Goal: Transaction & Acquisition: Purchase product/service

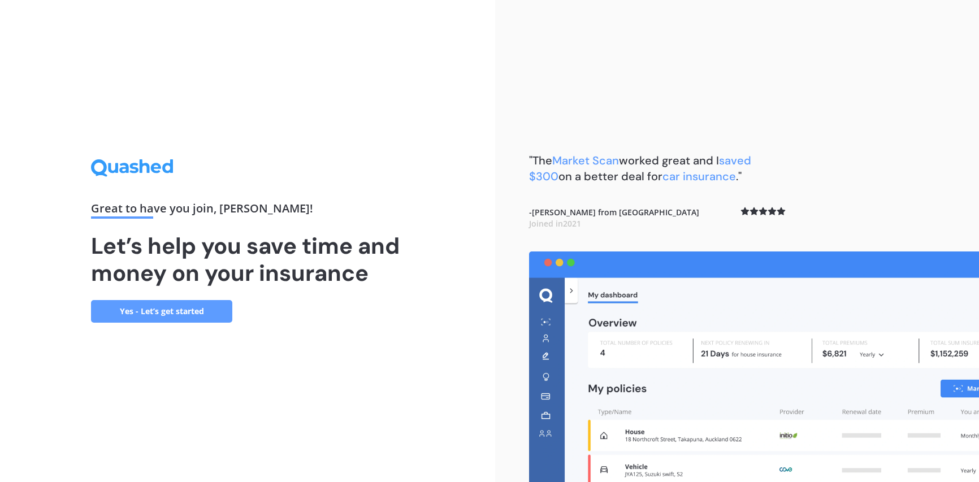
click at [154, 309] on link "Yes - Let’s get started" at bounding box center [161, 311] width 141 height 23
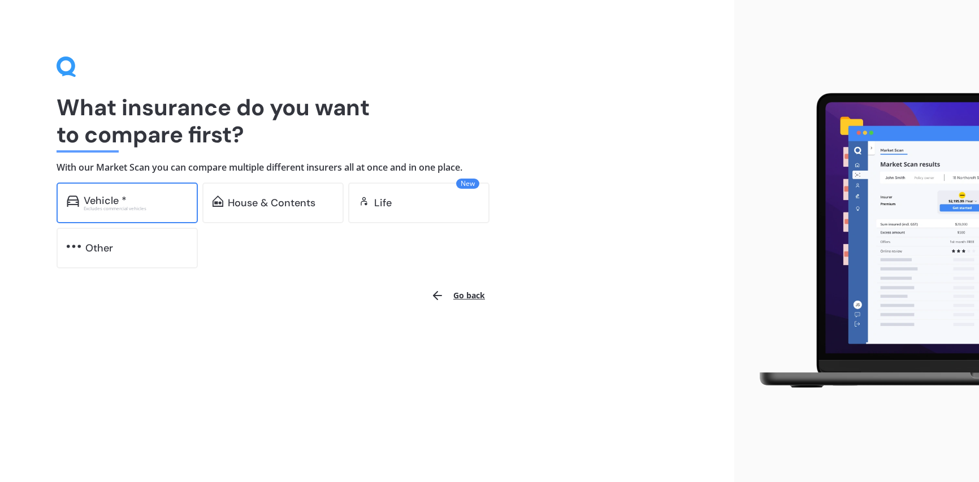
click at [100, 203] on div "Vehicle *" at bounding box center [105, 200] width 43 height 11
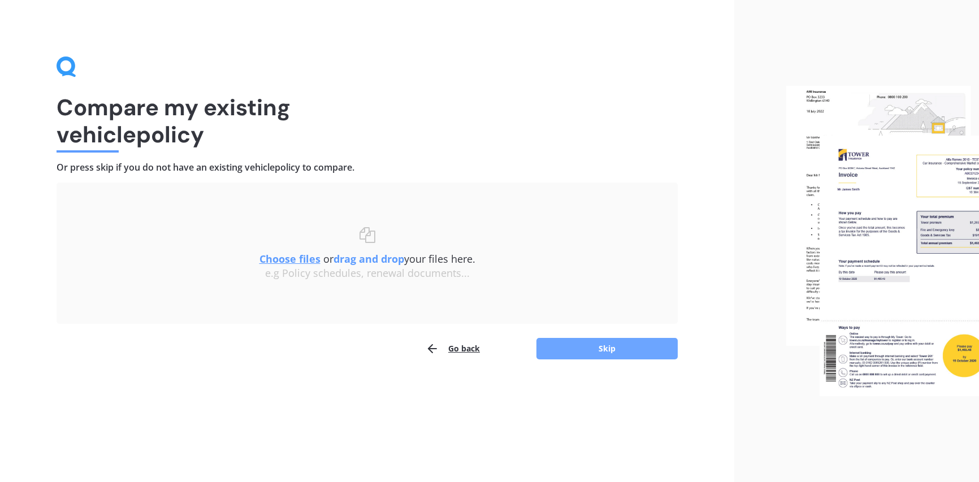
click at [575, 352] on button "Skip" at bounding box center [606, 348] width 141 height 21
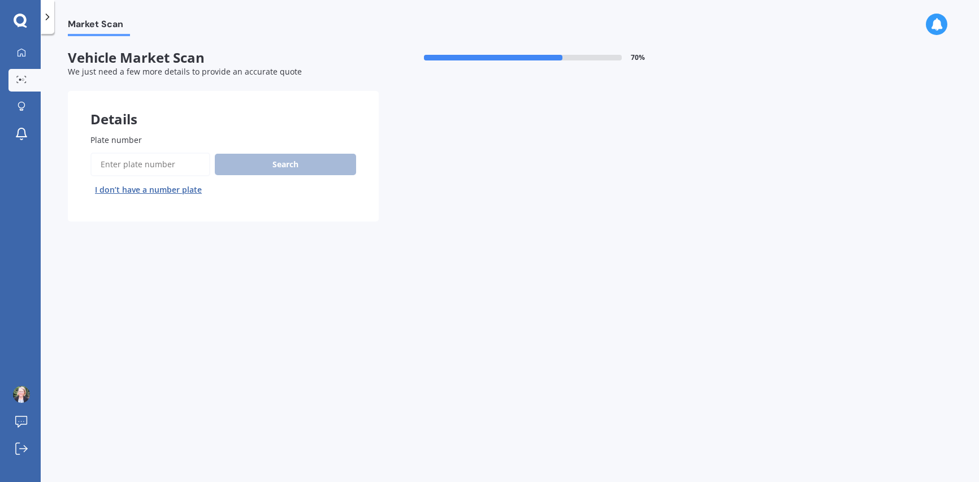
click at [161, 163] on input "Plate number" at bounding box center [150, 165] width 120 height 24
type input "LQZ179"
click at [286, 167] on button "Search" at bounding box center [285, 164] width 141 height 21
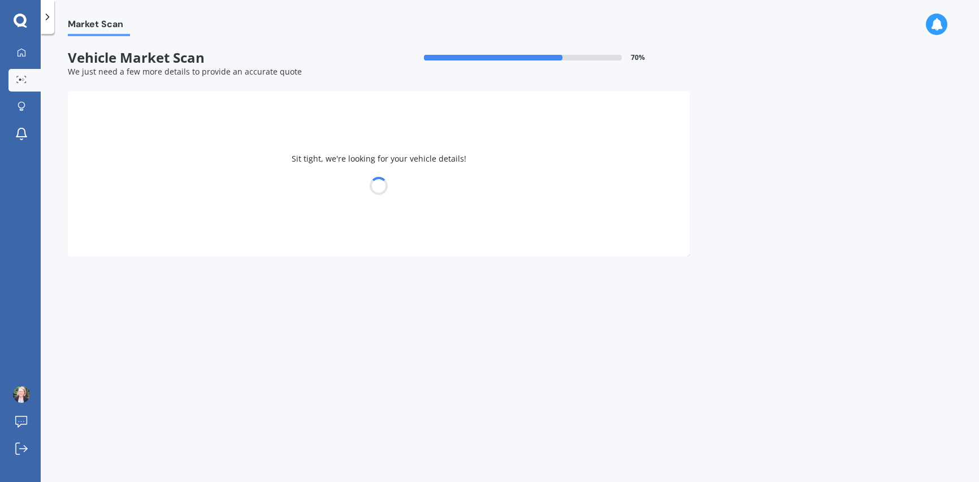
select select "HYUNDAI"
select select "ILOAD"
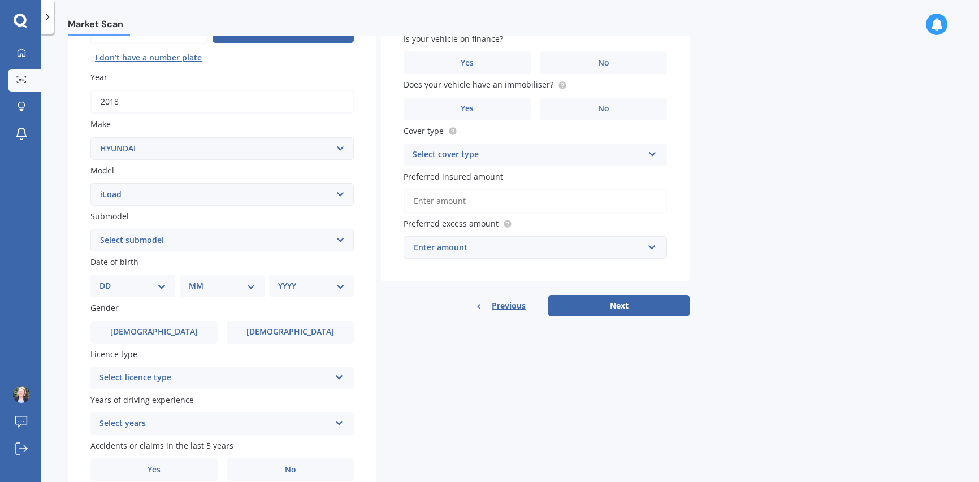
scroll to position [183, 0]
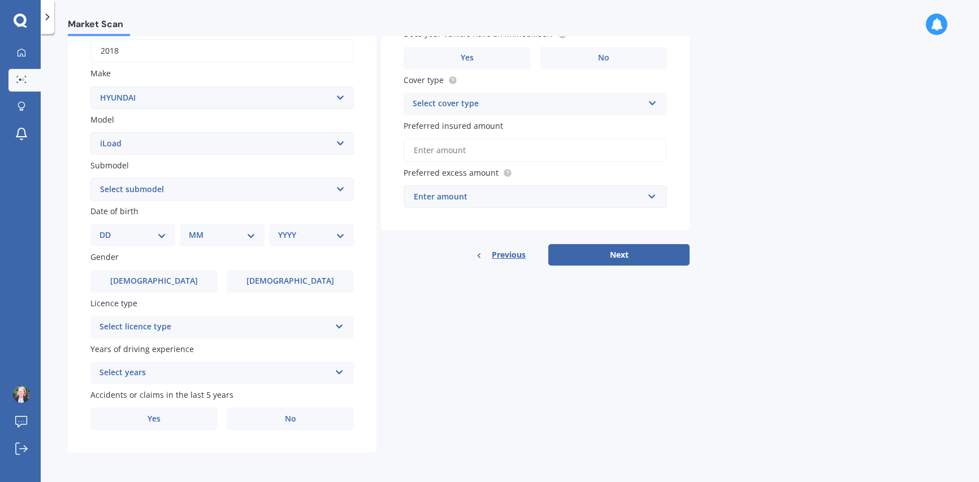
click at [332, 329] on div "Select licence type NZ Full NZ Restricted NZ Learners [GEOGRAPHIC_DATA] [GEOGRA…" at bounding box center [221, 327] width 263 height 23
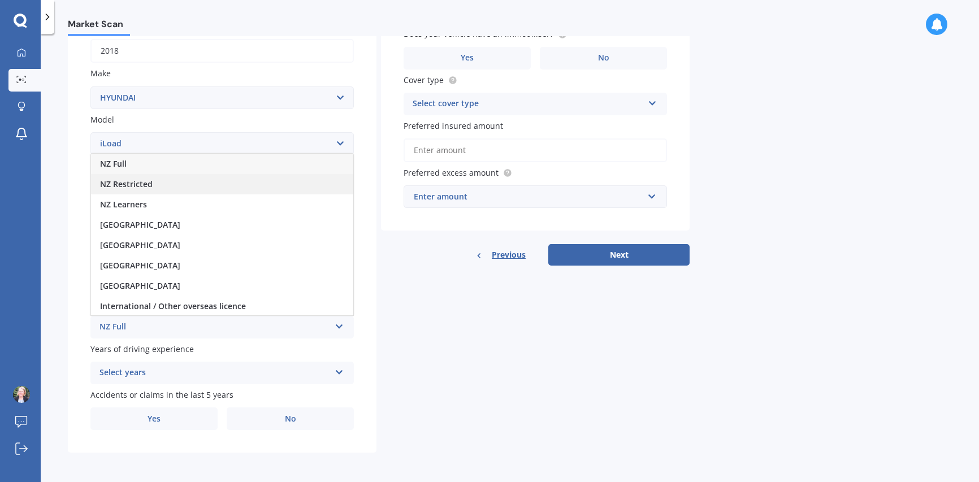
click at [142, 183] on span "NZ Restricted" at bounding box center [126, 184] width 53 height 11
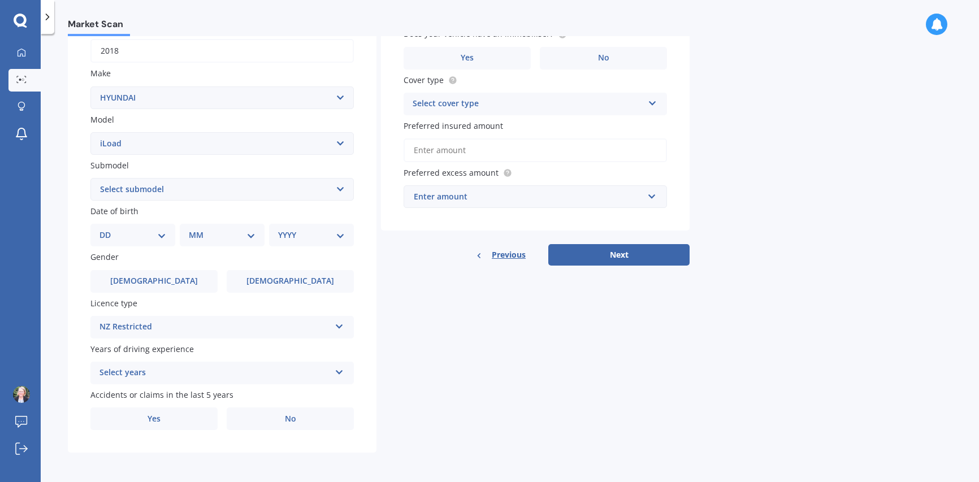
click at [165, 237] on select "DD 01 02 03 04 05 06 07 08 09 10 11 12 13 14 15 16 17 18 19 20 21 22 23 24 25 2…" at bounding box center [132, 235] width 67 height 12
select select "10"
click at [109, 229] on select "DD 01 02 03 04 05 06 07 08 09 10 11 12 13 14 15 16 17 18 19 20 21 22 23 24 25 2…" at bounding box center [132, 235] width 67 height 12
click at [239, 236] on select "MM 01 02 03 04 05 06 07 08 09 10 11 12" at bounding box center [224, 235] width 62 height 12
select select "08"
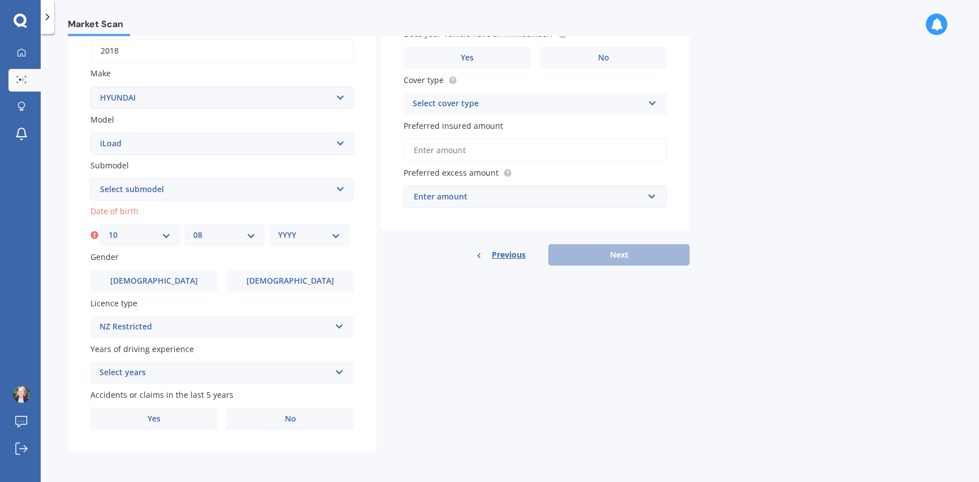
click at [193, 229] on select "MM 01 02 03 04 05 06 07 08 09 10 11 12" at bounding box center [224, 235] width 62 height 12
click at [303, 240] on select "YYYY 2025 2024 2023 2022 2021 2020 2019 2018 2017 2016 2015 2014 2013 2012 2011…" at bounding box center [309, 235] width 62 height 12
select select "2007"
click at [278, 229] on select "YYYY 2025 2024 2023 2022 2021 2020 2019 2018 2017 2016 2015 2014 2013 2012 2011…" at bounding box center [309, 235] width 62 height 12
click at [207, 371] on div "Select years" at bounding box center [214, 373] width 231 height 14
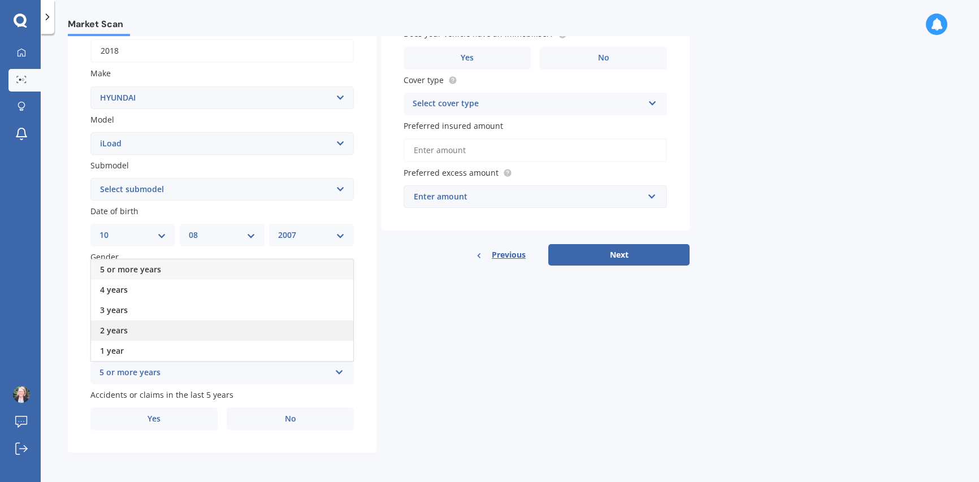
click at [103, 330] on span "2 years" at bounding box center [114, 330] width 28 height 11
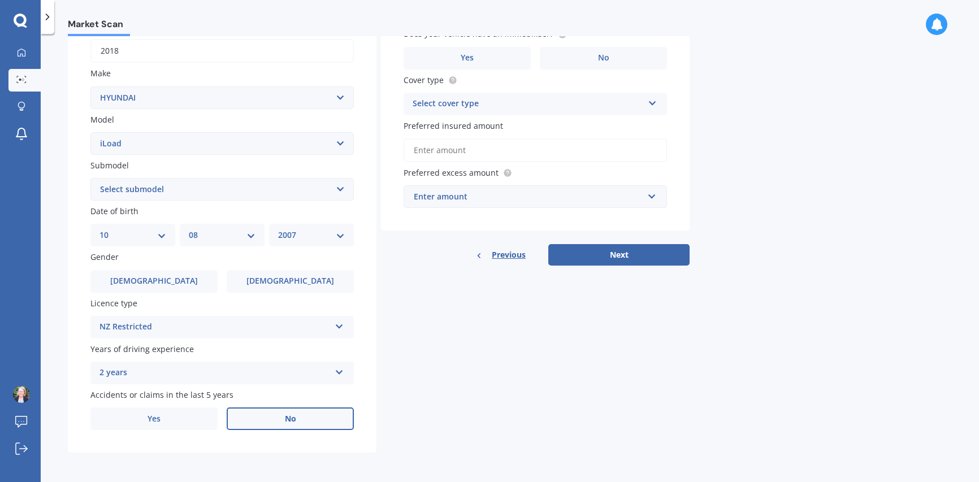
click at [290, 409] on label "No" at bounding box center [290, 418] width 127 height 23
click at [0, 0] on input "No" at bounding box center [0, 0] width 0 height 0
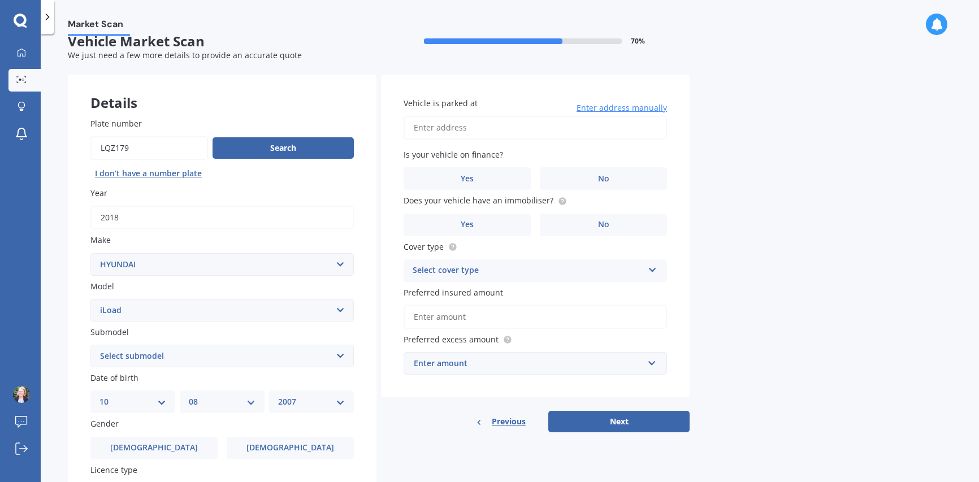
scroll to position [15, 0]
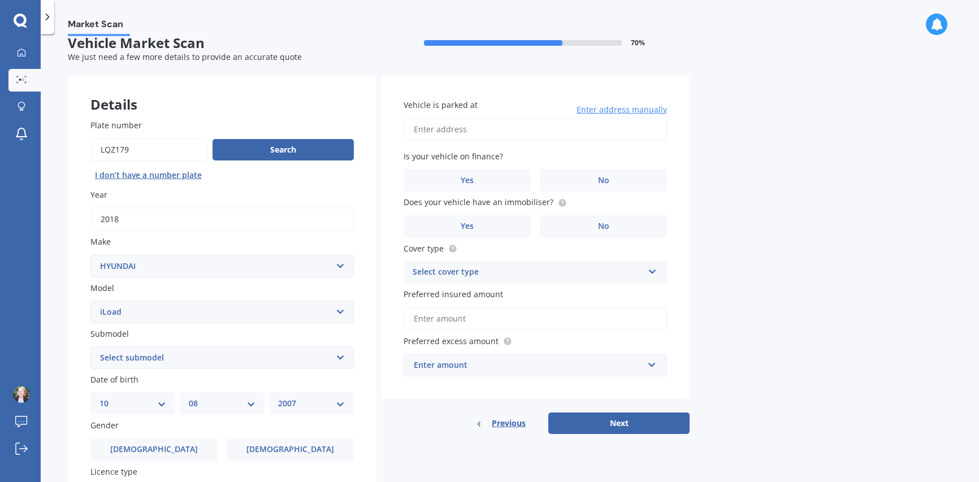
click at [464, 135] on input "Vehicle is parked at" at bounding box center [535, 130] width 263 height 24
type input "[STREET_ADDRESS][PERSON_NAME]"
click at [593, 181] on label "No" at bounding box center [603, 180] width 127 height 23
click at [0, 0] on input "No" at bounding box center [0, 0] width 0 height 0
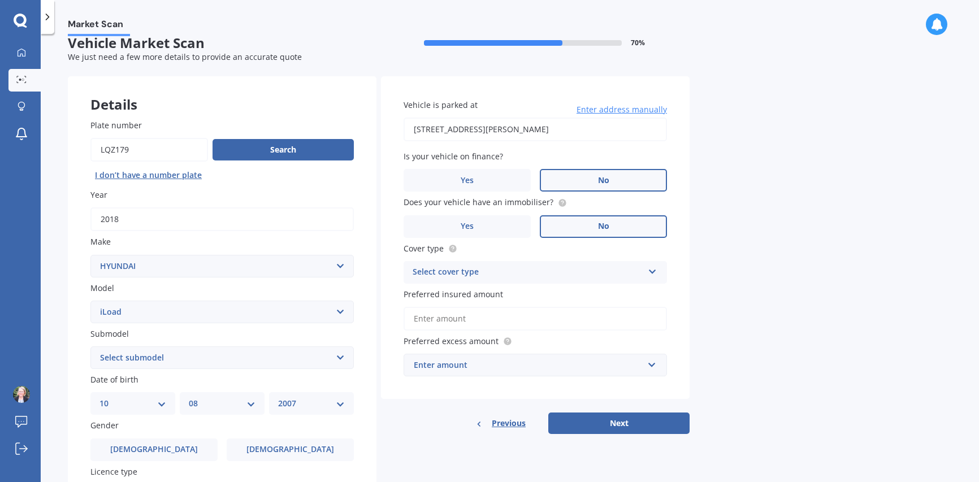
click at [595, 228] on label "No" at bounding box center [603, 226] width 127 height 23
click at [0, 0] on input "No" at bounding box center [0, 0] width 0 height 0
click at [640, 270] on div "Select cover type" at bounding box center [528, 273] width 231 height 14
click at [548, 297] on div "Comprehensive" at bounding box center [535, 294] width 262 height 20
click at [507, 314] on input "Preferred insured amount" at bounding box center [535, 319] width 263 height 24
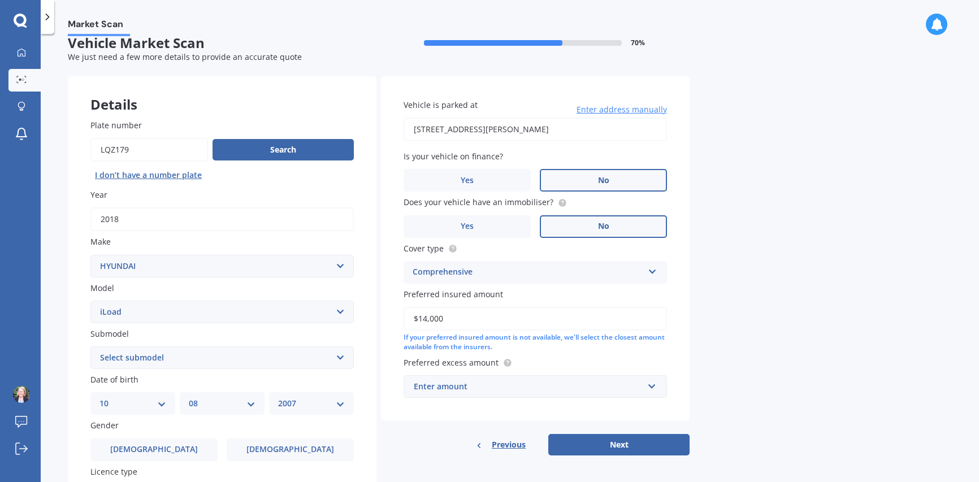
type input "$14,000"
click at [479, 387] on div "Enter amount" at bounding box center [528, 386] width 229 height 12
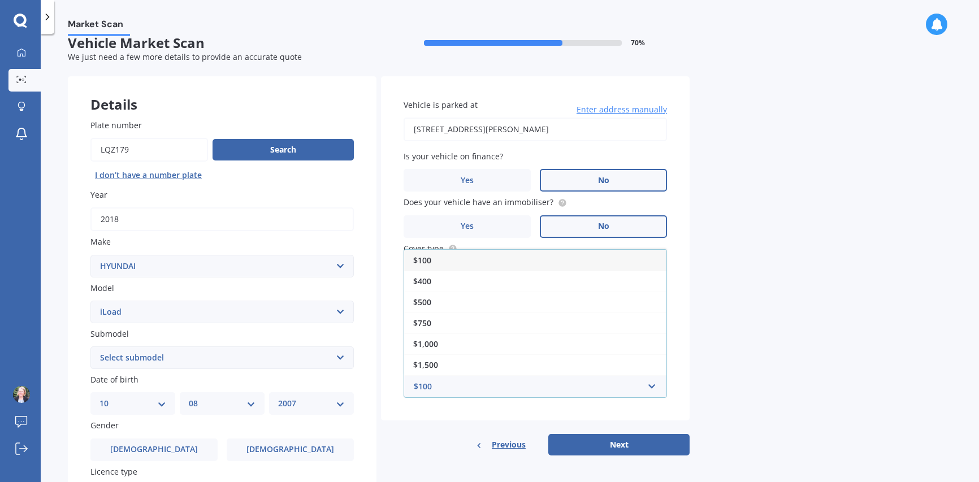
click at [806, 348] on div "Market Scan Vehicle Market Scan 70 % We just need a few more details to provide…" at bounding box center [510, 260] width 938 height 448
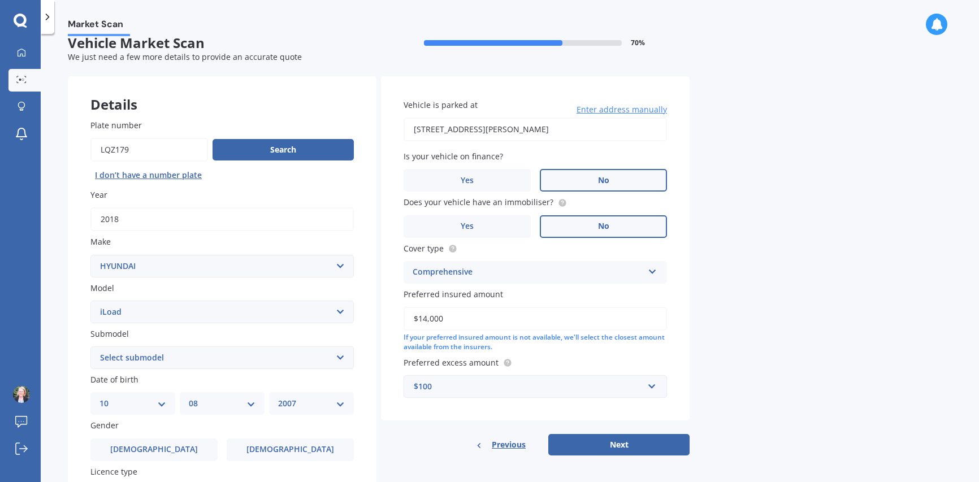
click at [456, 389] on div "$100" at bounding box center [528, 386] width 229 height 12
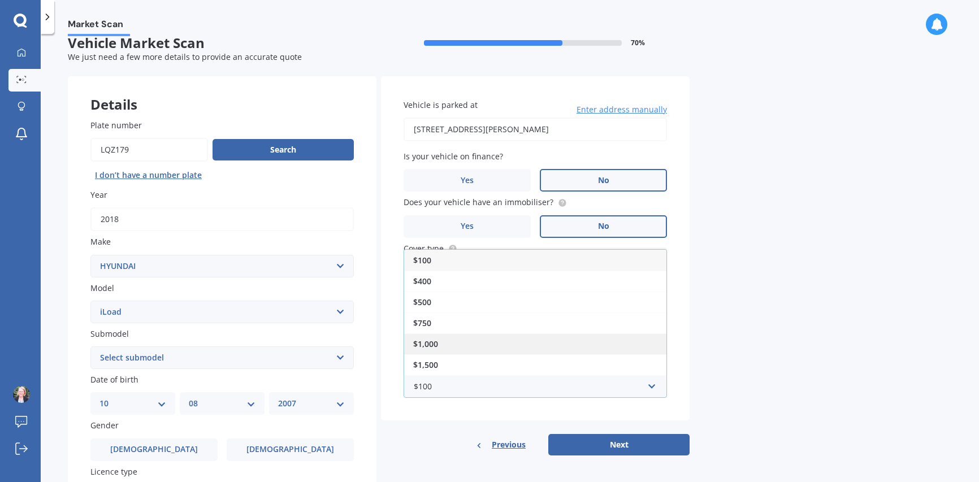
click at [434, 343] on span "$1,000" at bounding box center [425, 344] width 25 height 11
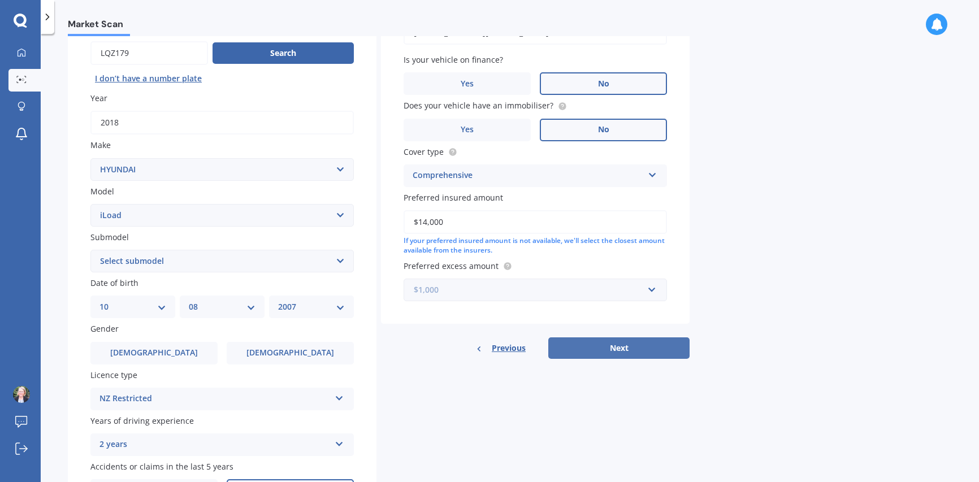
scroll to position [112, 0]
click at [657, 342] on button "Next" at bounding box center [618, 347] width 141 height 21
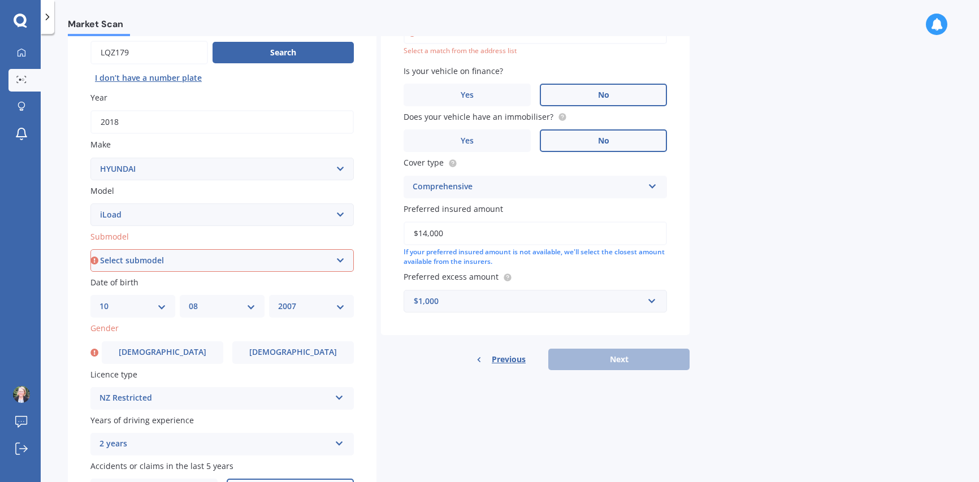
click at [150, 261] on select "Select submodel Diesel Diesel Turbo" at bounding box center [221, 260] width 263 height 23
click at [138, 236] on label "Submodel" at bounding box center [219, 237] width 259 height 12
click at [138, 249] on select "Select submodel Diesel Diesel Turbo" at bounding box center [221, 260] width 263 height 23
click at [134, 212] on select "Select model Accent Atoz Coupe Elantra Excel FX Coupe [PERSON_NAME] Grandeur H1…" at bounding box center [221, 214] width 263 height 23
select select "I30"
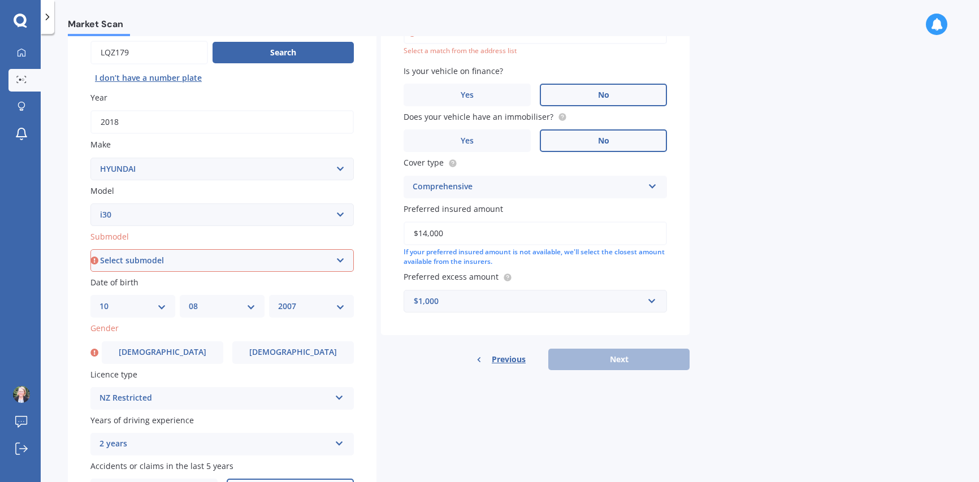
click at [90, 203] on select "Select model Accent Atoz Coupe Elantra Excel FX Coupe [PERSON_NAME] Grandeur H1…" at bounding box center [221, 214] width 263 height 23
click at [155, 266] on select "Select submodel Diesel Turbo Hatchback Petrol Turbo Station Wagon 1.6A4" at bounding box center [221, 260] width 263 height 23
select select "HATCHBACK"
click at [90, 249] on select "Select submodel Diesel Turbo Hatchback Petrol Turbo Station Wagon 1.6A4" at bounding box center [221, 260] width 263 height 23
click at [484, 417] on div "Details Plate number Search I don’t have a number plate Year [DATE] Make Select…" at bounding box center [379, 251] width 622 height 545
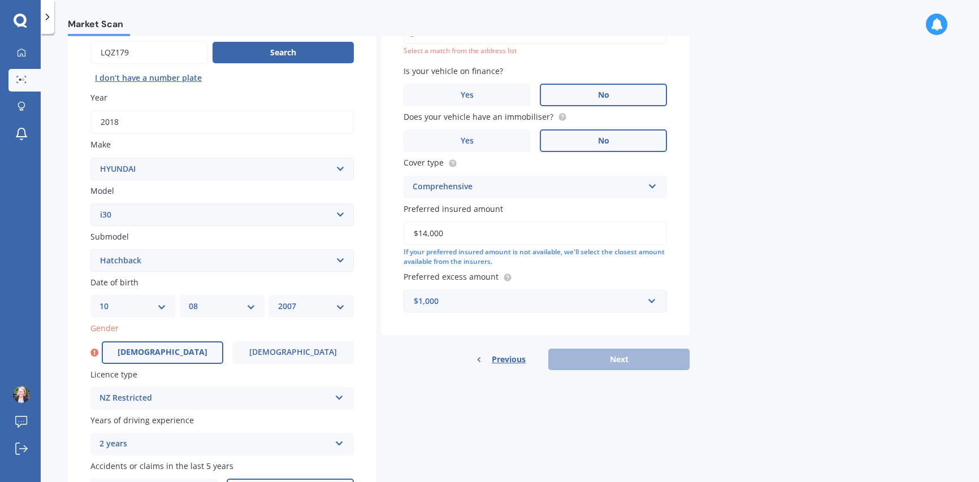
click at [184, 359] on label "[DEMOGRAPHIC_DATA]" at bounding box center [163, 352] width 122 height 23
click at [0, 0] on input "[DEMOGRAPHIC_DATA]" at bounding box center [0, 0] width 0 height 0
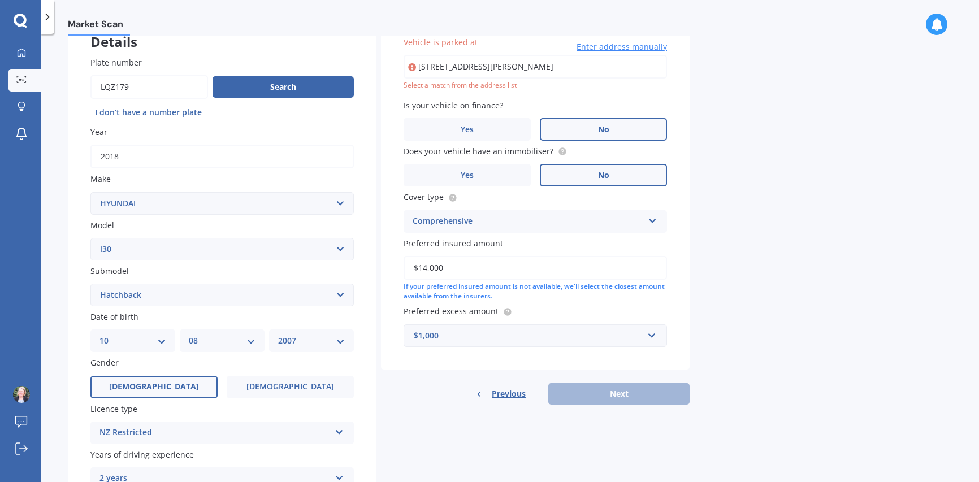
click at [485, 69] on input "[STREET_ADDRESS][PERSON_NAME]" at bounding box center [535, 67] width 263 height 24
click at [632, 68] on input "[STREET_ADDRESS][PERSON_NAME]" at bounding box center [535, 67] width 263 height 24
type input "[STREET_ADDRESS][PERSON_NAME]"
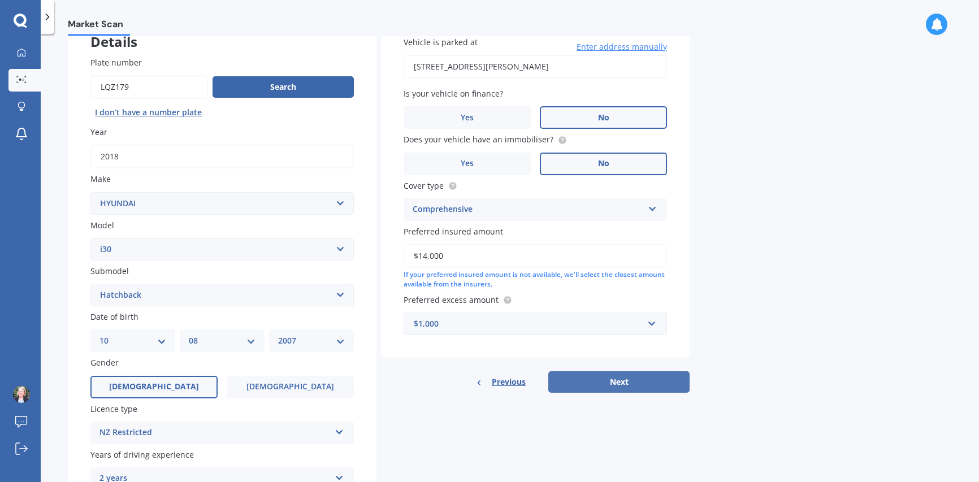
click at [653, 379] on button "Next" at bounding box center [618, 381] width 141 height 21
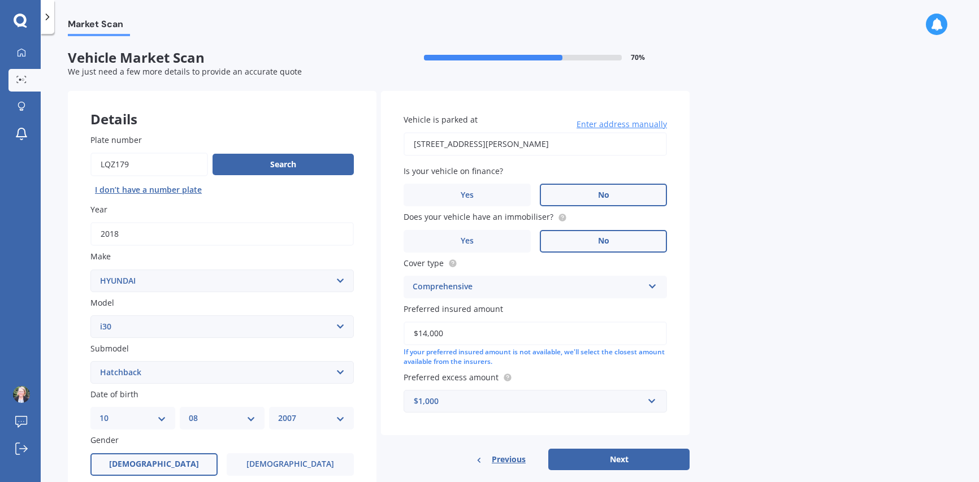
select select "10"
select select "08"
select select "2007"
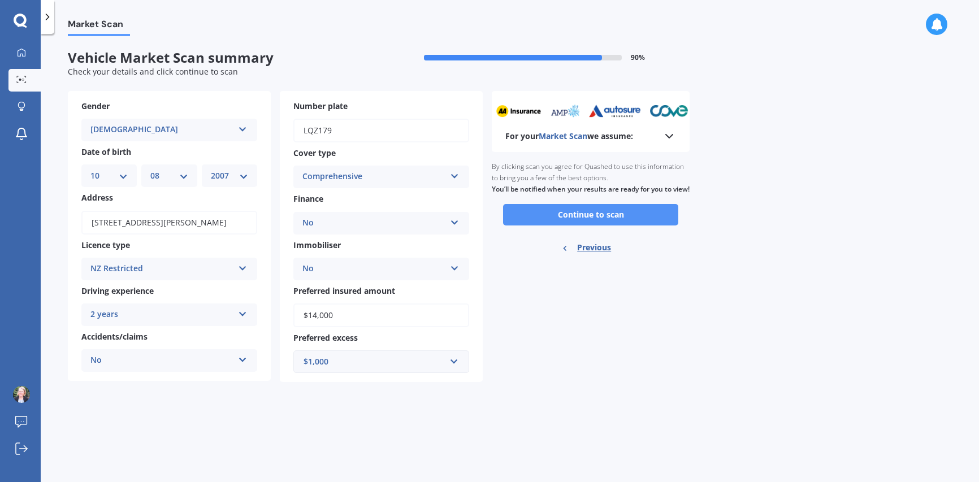
click at [579, 222] on button "Continue to scan" at bounding box center [590, 214] width 175 height 21
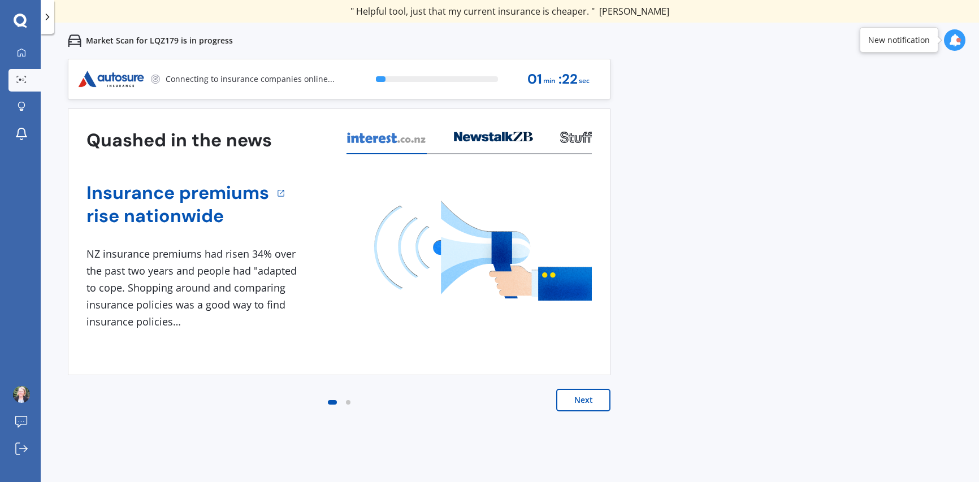
click at [593, 402] on button "Next" at bounding box center [583, 400] width 54 height 23
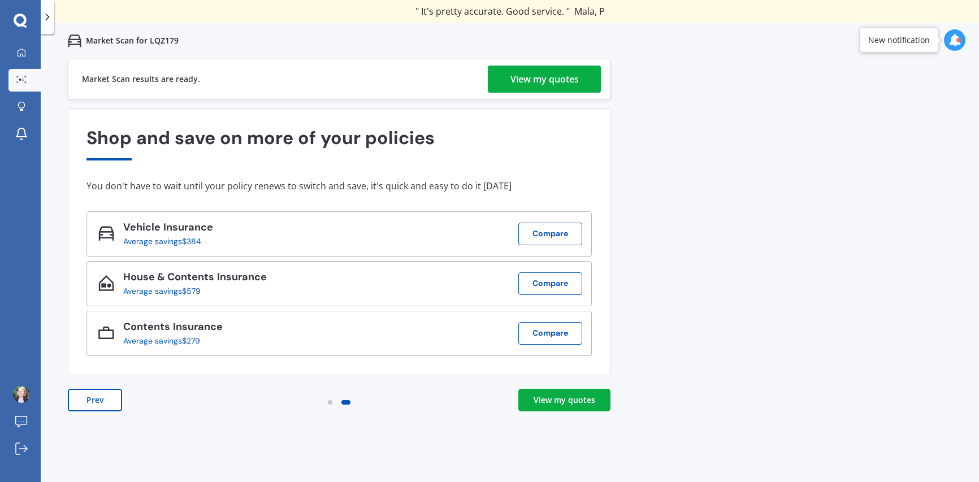
click at [543, 75] on div "View my quotes" at bounding box center [544, 79] width 68 height 27
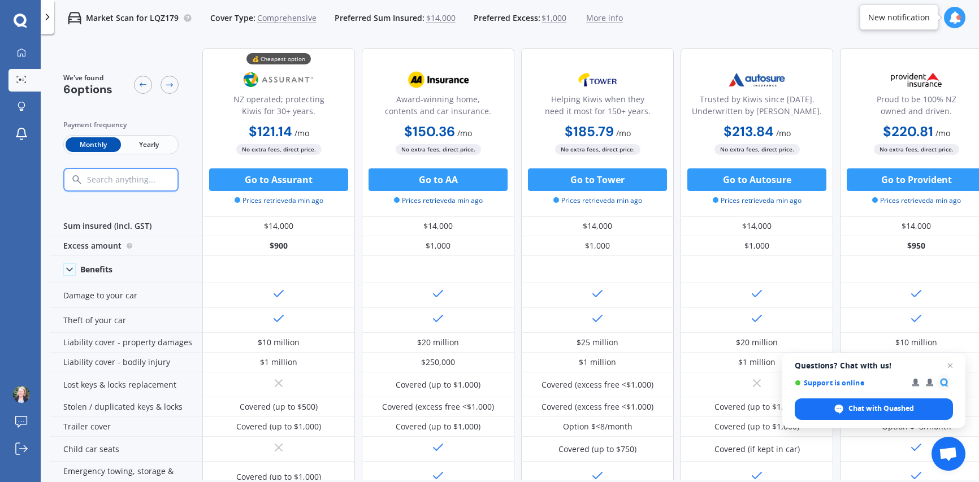
click at [140, 142] on span "Yearly" at bounding box center [148, 144] width 55 height 15
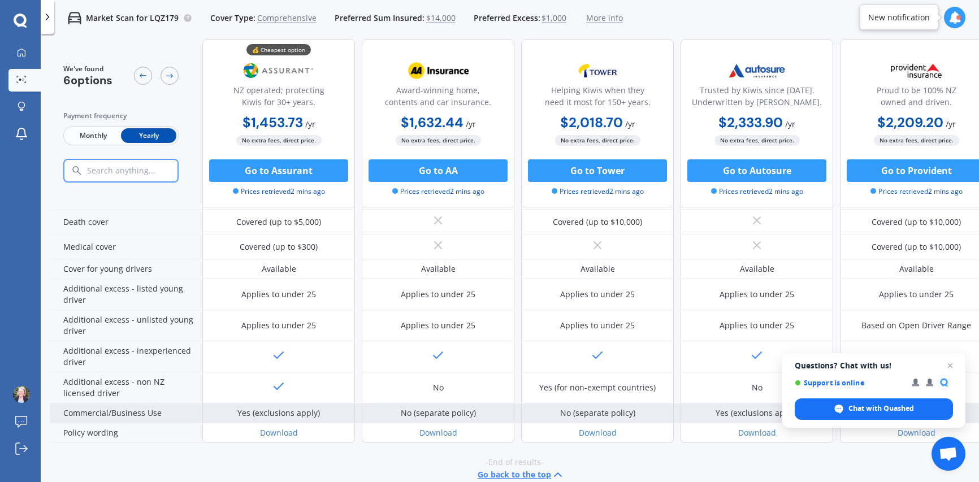
scroll to position [531, 0]
